Goal: Communication & Community: Answer question/provide support

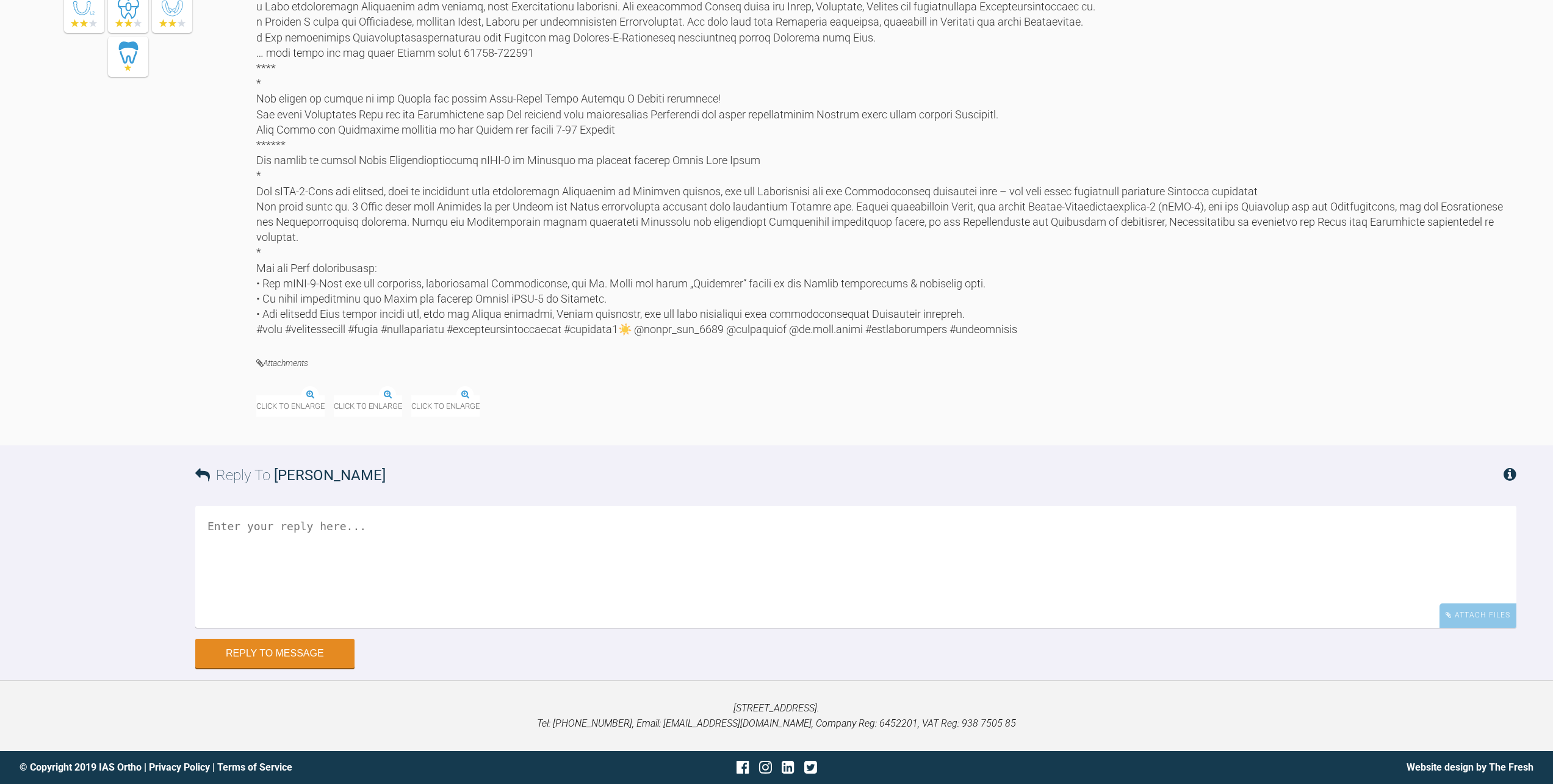
scroll to position [6351, 0]
click at [257, 396] on img at bounding box center [257, 396] width 0 height 0
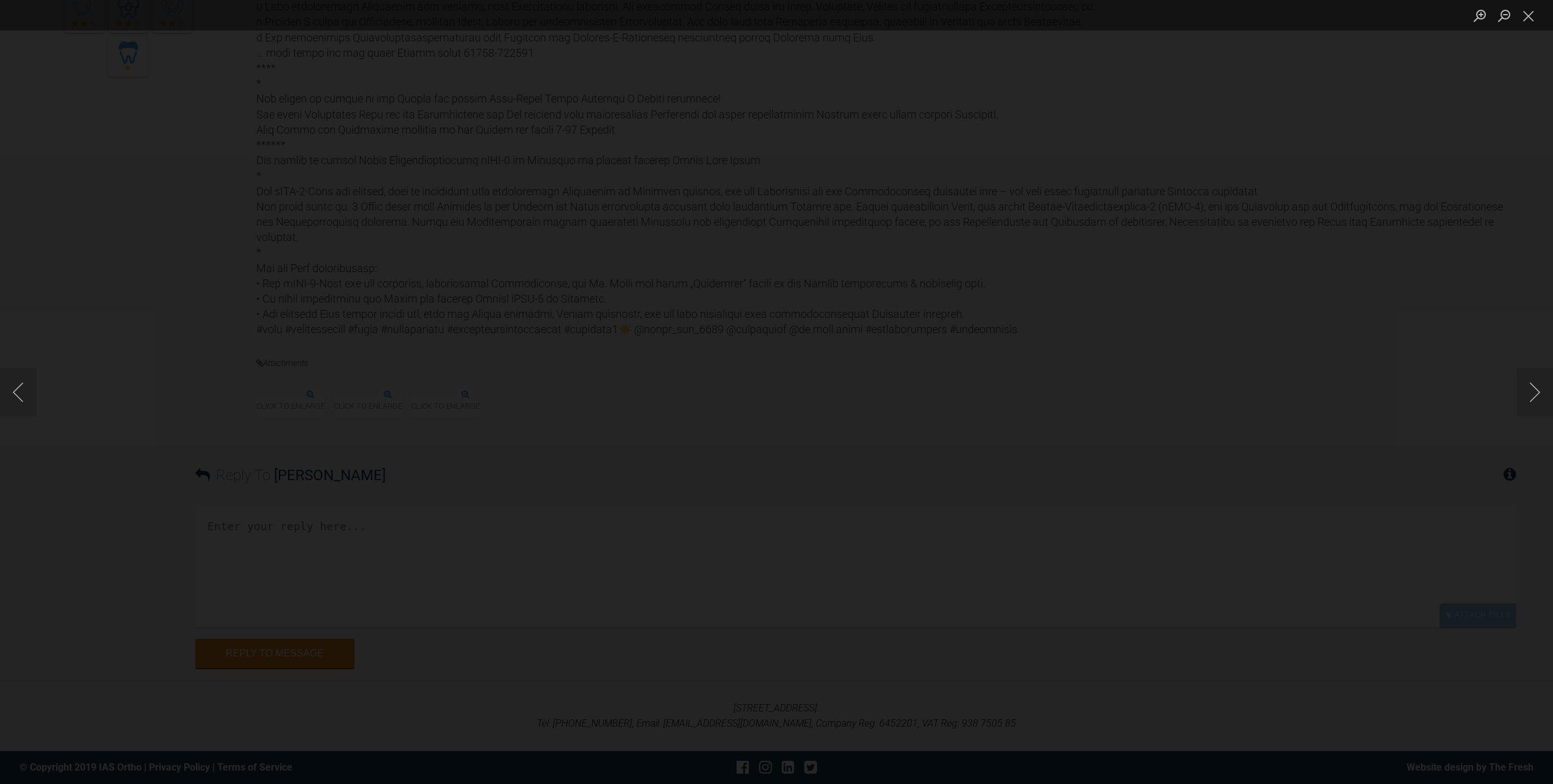
scroll to position [6290, 0]
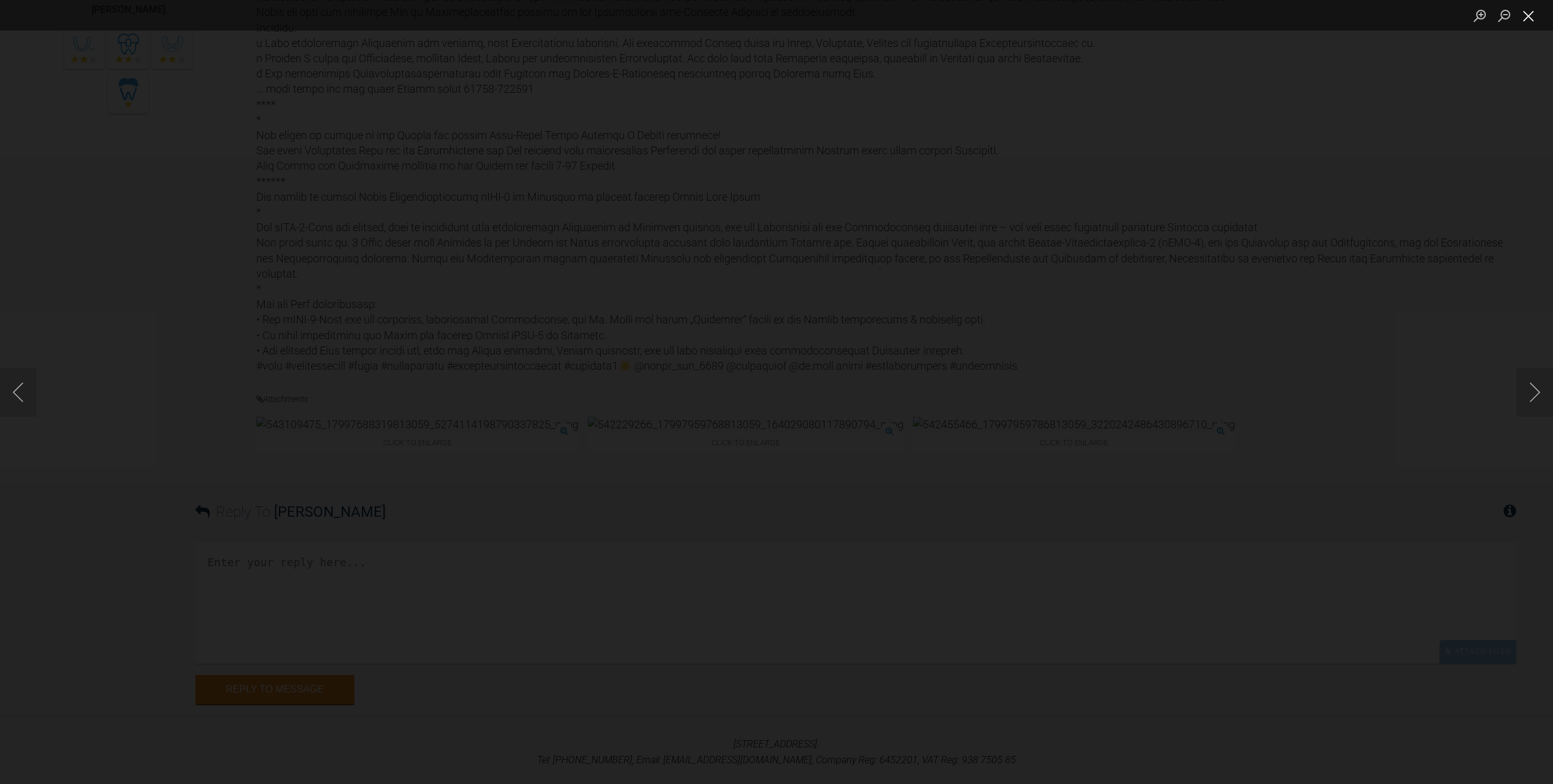
click at [1532, 25] on button "Close lightbox" at bounding box center [1528, 15] width 24 height 21
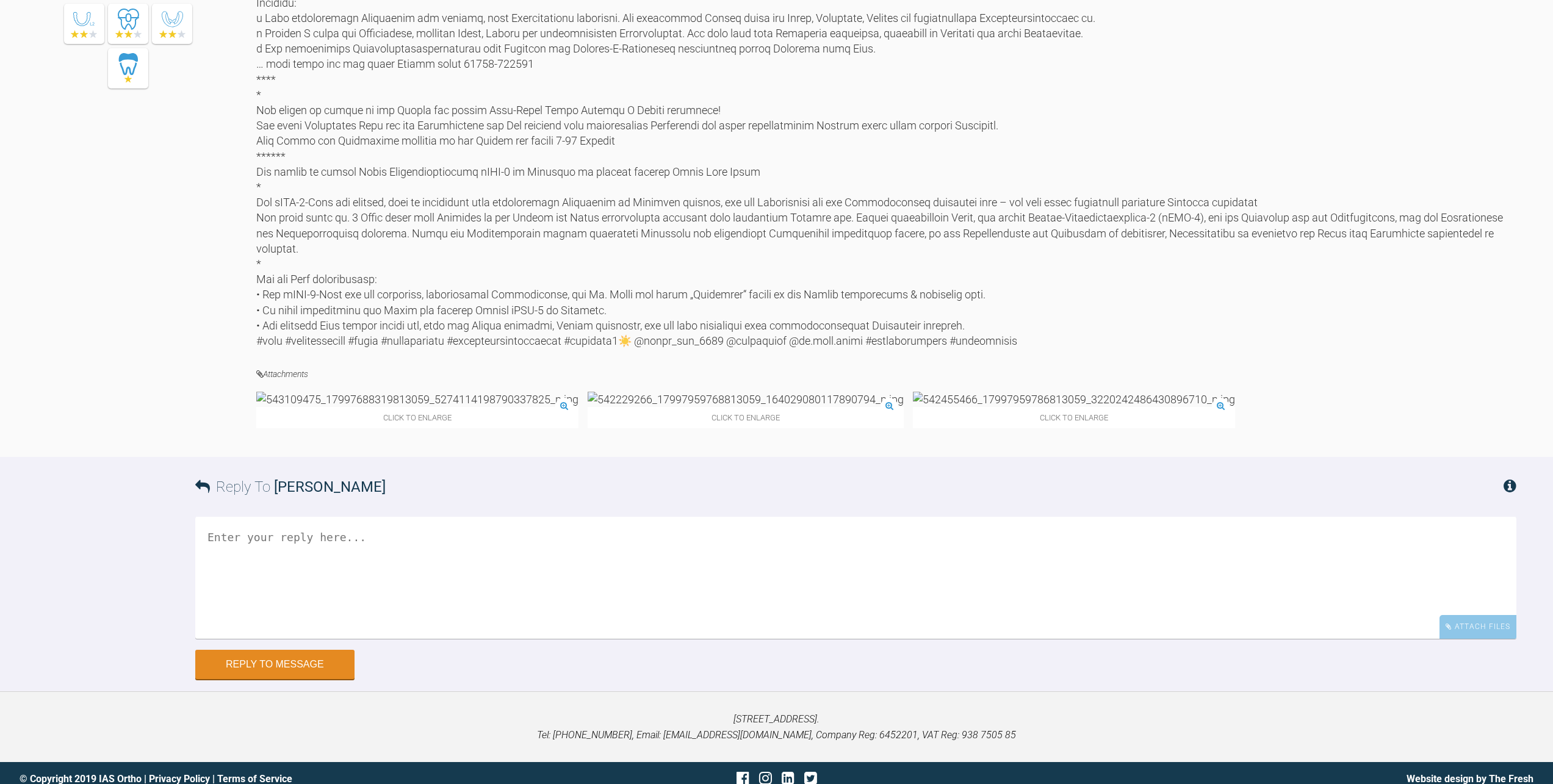
scroll to position [6351, 0]
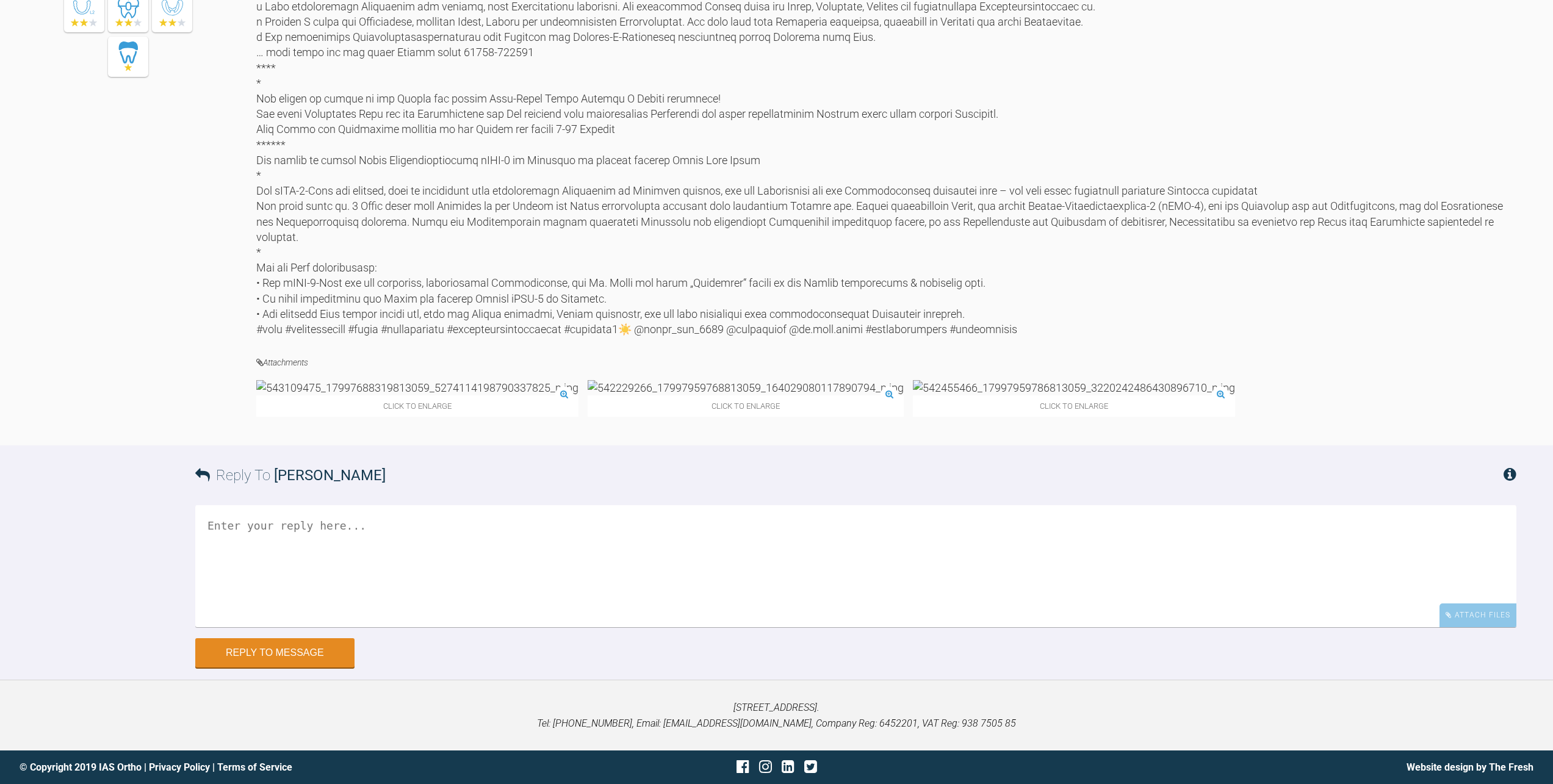
click at [401, 627] on textarea at bounding box center [856, 565] width 1321 height 122
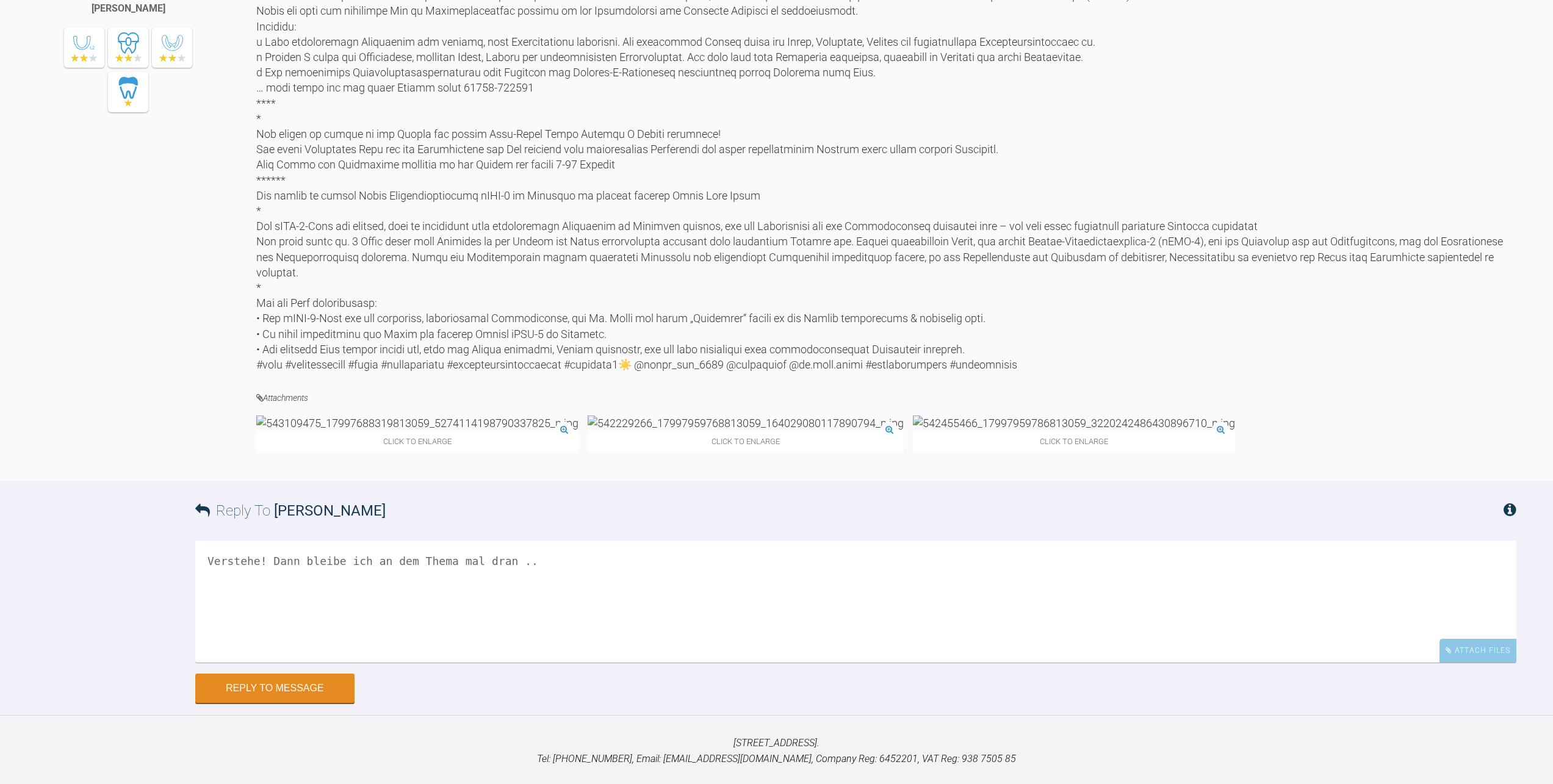
scroll to position [6290, 0]
drag, startPoint x: 380, startPoint y: 28, endPoint x: 548, endPoint y: 23, distance: 168.1
click at [548, 23] on div at bounding box center [887, 120] width 1260 height 508
drag, startPoint x: 548, startPoint y: 23, endPoint x: 532, endPoint y: 23, distance: 16.0
copy div "Dento-Analyser von Dentognostics"
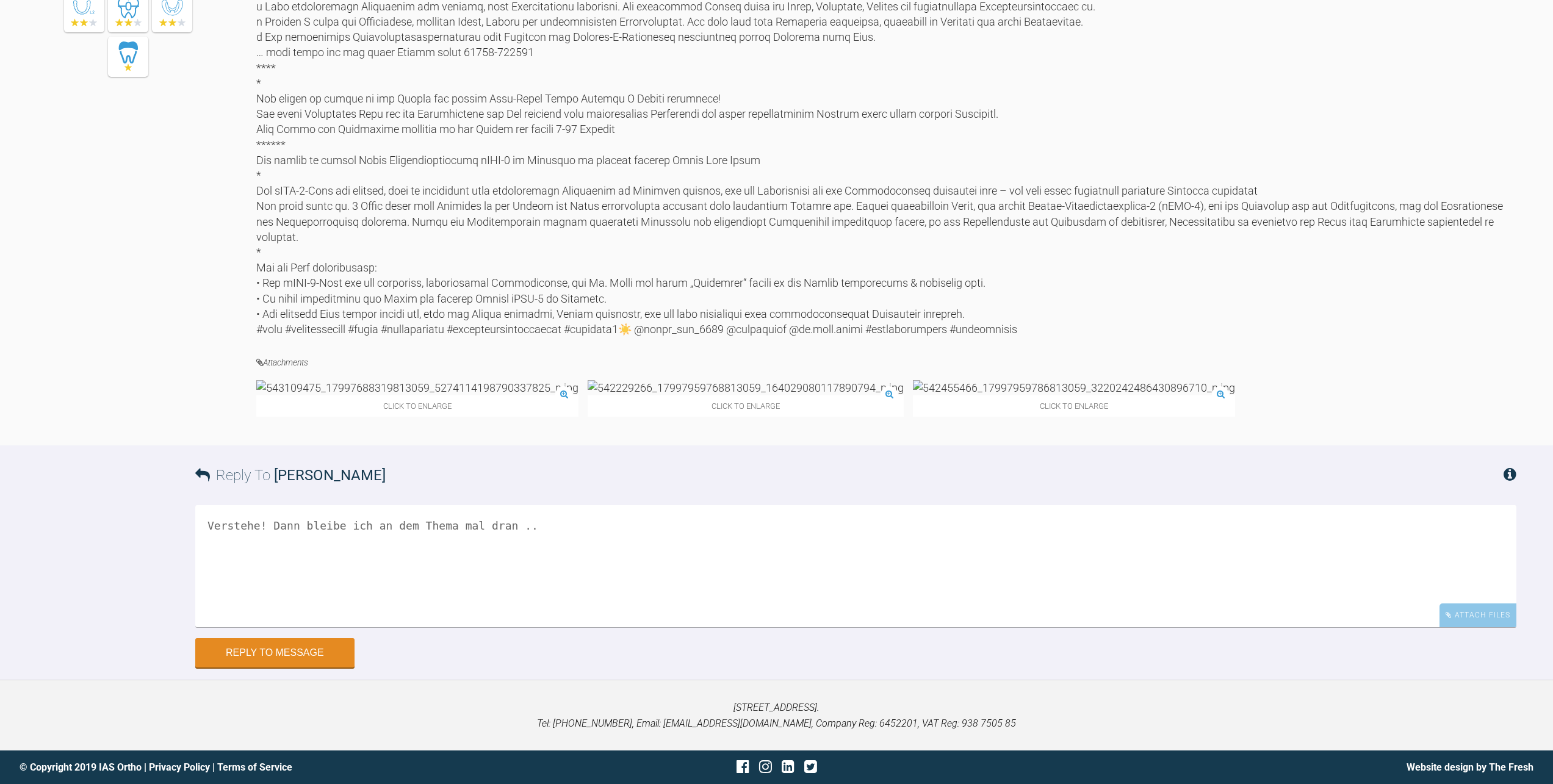
scroll to position [6351, 0]
click at [532, 627] on textarea "Verstehe! Dann bleibe ich an dem Thema mal dran .." at bounding box center [856, 565] width 1321 height 122
drag, startPoint x: 940, startPoint y: 710, endPoint x: 942, endPoint y: 721, distance: 11.2
click at [942, 627] on textarea "Verstehe! Dann bleibe ich an dem Thema mal dran .. danke für den Tip; für den K…" at bounding box center [856, 565] width 1321 height 122
click at [515, 627] on textarea "Verstehe! Dann bleibe ich an dem Thema mal dran .. danke für den Tip; für den K…" at bounding box center [856, 565] width 1321 height 122
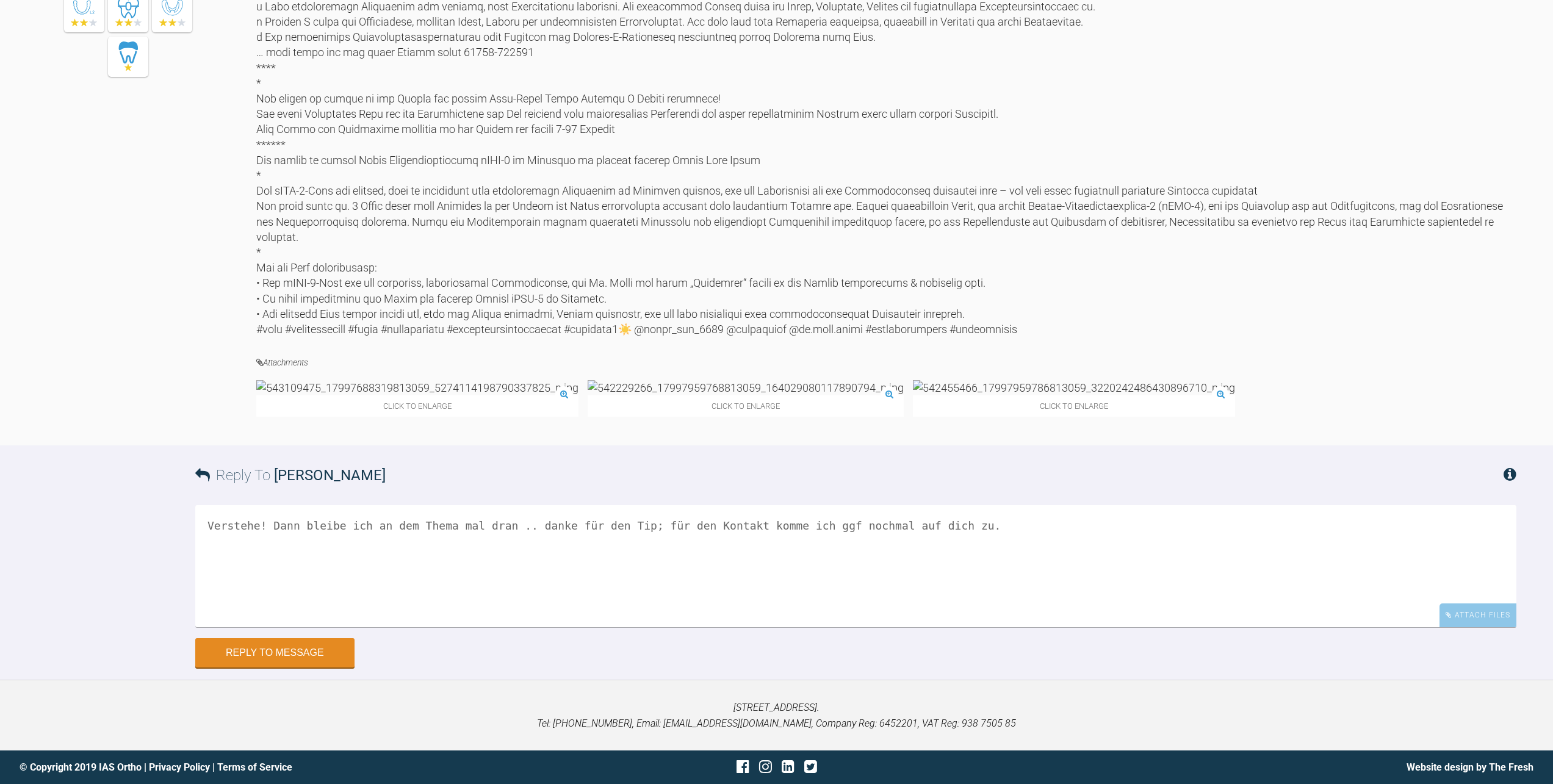
paste textarea "Bin immer so drauf, dass ich 100 % wissenschaftliche Evidenz will, bevor ich mi…"
click at [521, 627] on textarea "Verstehe! Dann bleibe ich an dem Thema mal dran .. Bin immer so drauf, dass ich…" at bounding box center [856, 565] width 1321 height 122
click at [715, 627] on textarea "Verstehe! Dann bleibe ich an dem Thema mal dran .. bin immer so drauf, dass ich…" at bounding box center [856, 565] width 1321 height 122
type textarea "Verstehe! Dann bleibe ich an dem Thema mal dran .. bin immer so drauf, dass ich…"
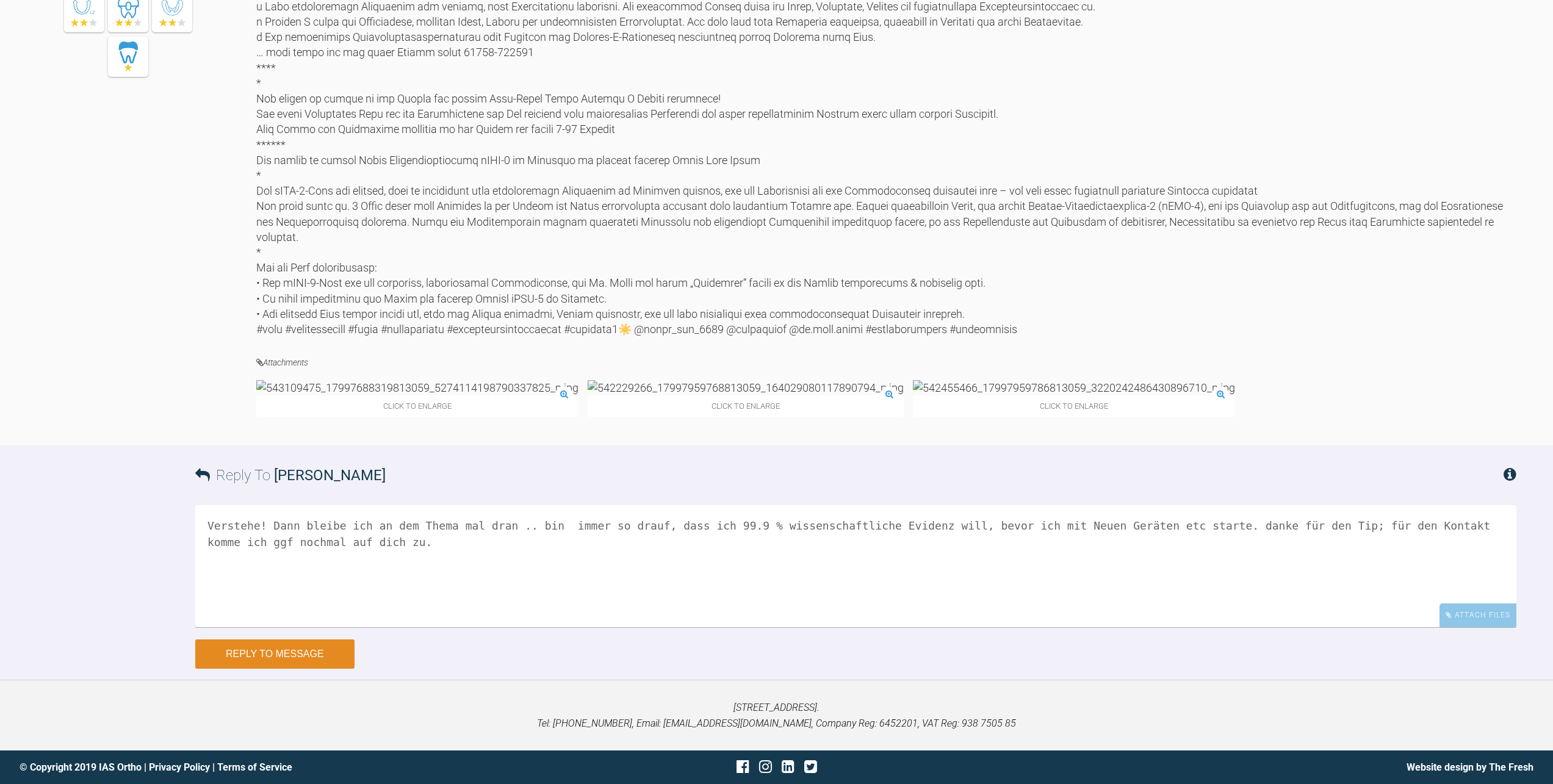
click at [226, 668] on button "Reply to Message" at bounding box center [275, 654] width 160 height 30
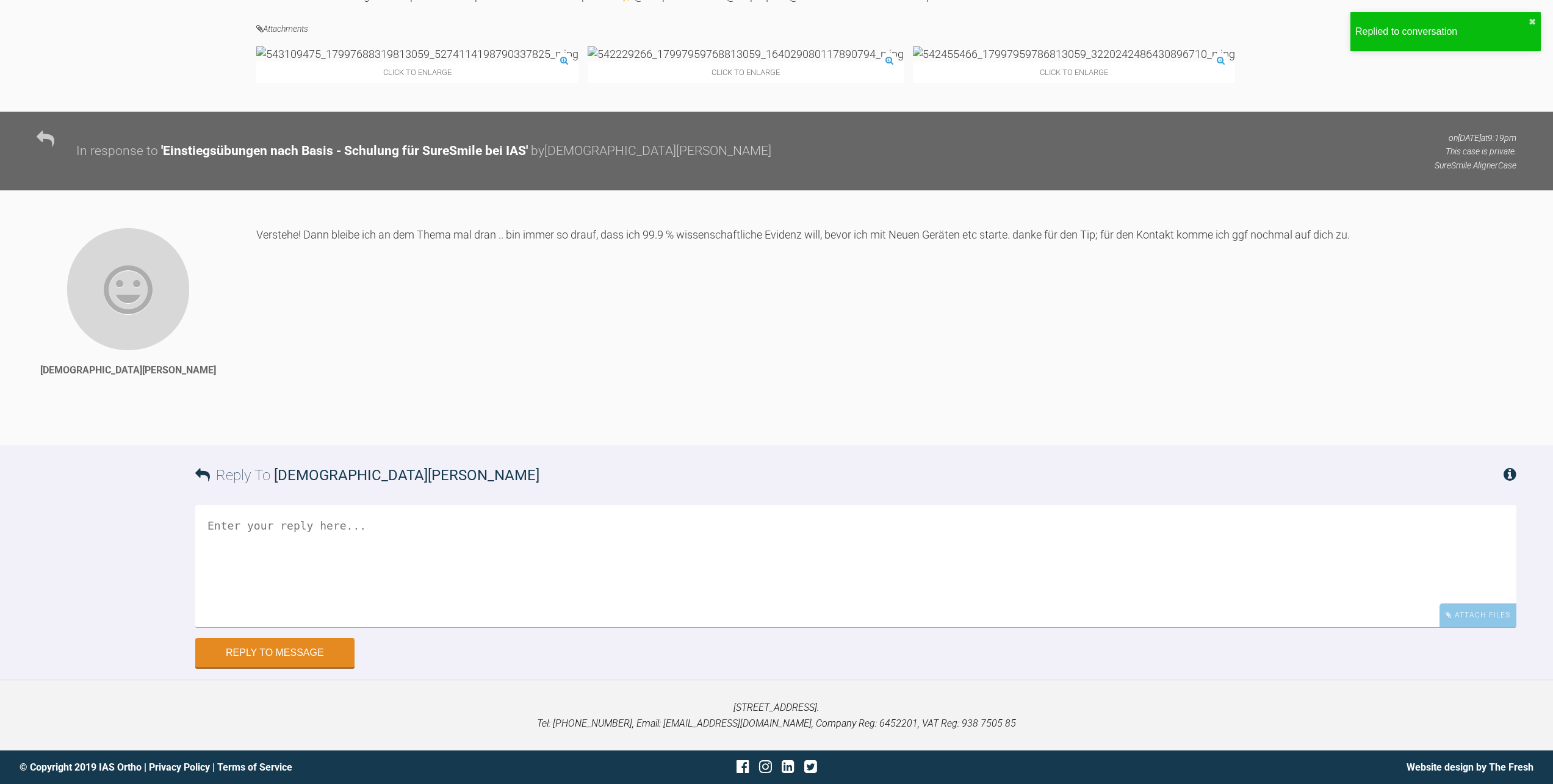
scroll to position [6868, 0]
